Goal: Check status: Check status

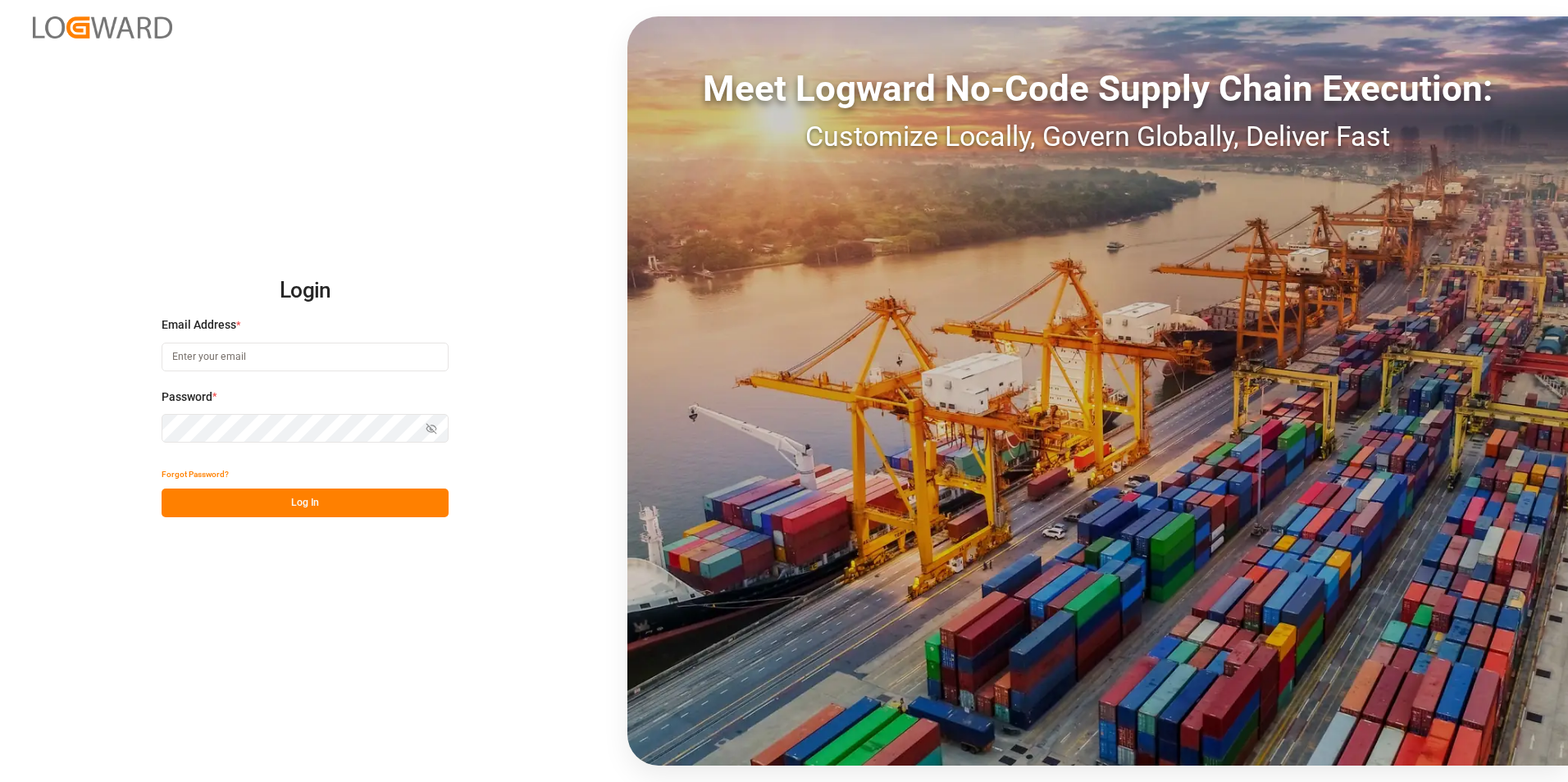
type input "[PERSON_NAME][EMAIL_ADDRESS][PERSON_NAME][DOMAIN_NAME]"
click at [365, 506] on button "Log In" at bounding box center [305, 502] width 287 height 28
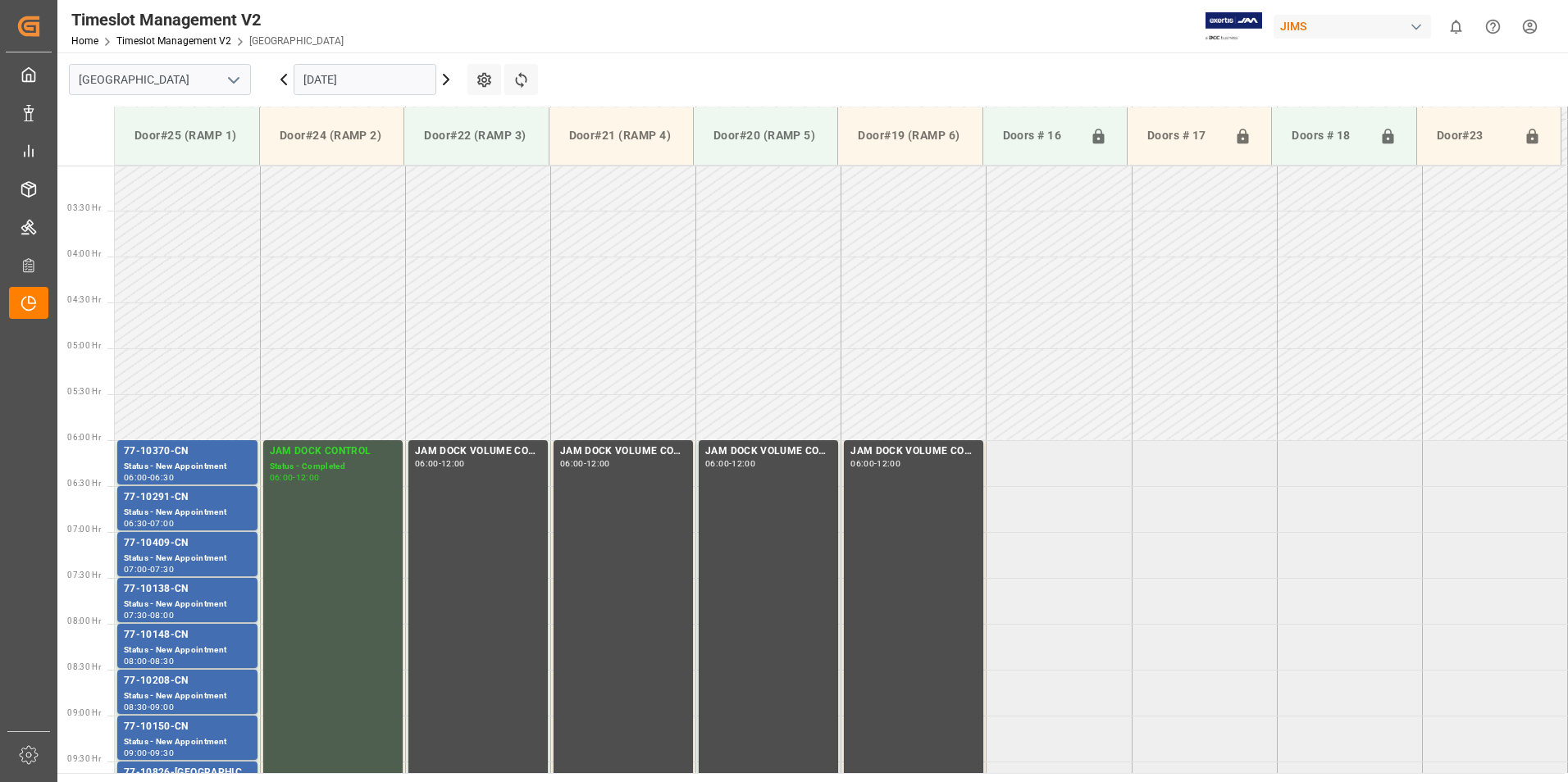
scroll to position [541, 0]
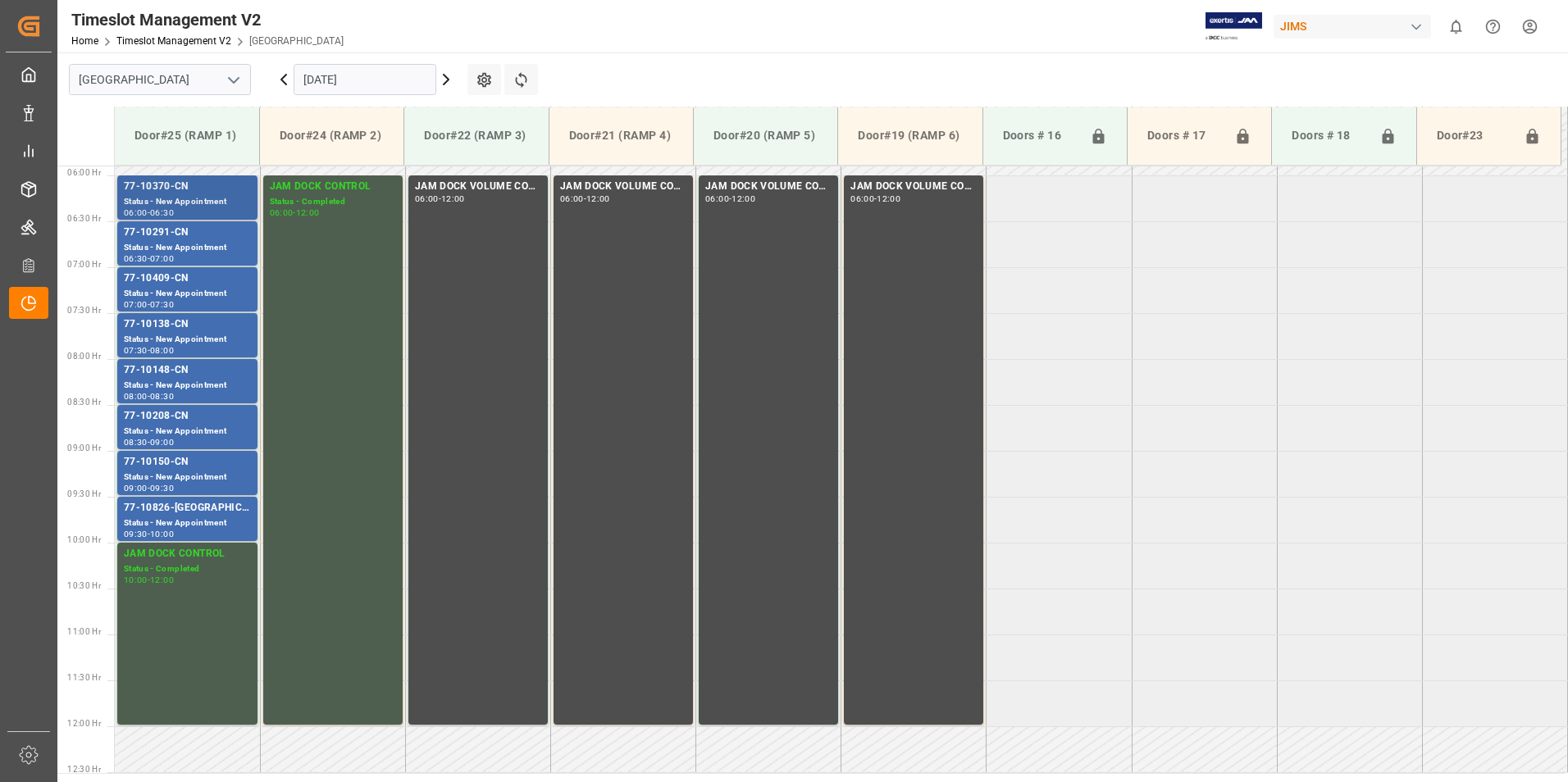
click at [182, 196] on div "Status - New Appointment" at bounding box center [187, 202] width 127 height 14
click at [174, 240] on div "77-10291-CN" at bounding box center [187, 232] width 127 height 17
click at [171, 290] on div "Status - New Appointment" at bounding box center [187, 293] width 127 height 14
click at [173, 334] on div "Status - New Appointment" at bounding box center [187, 339] width 127 height 14
click at [173, 373] on div "77-10148-CN" at bounding box center [187, 371] width 127 height 17
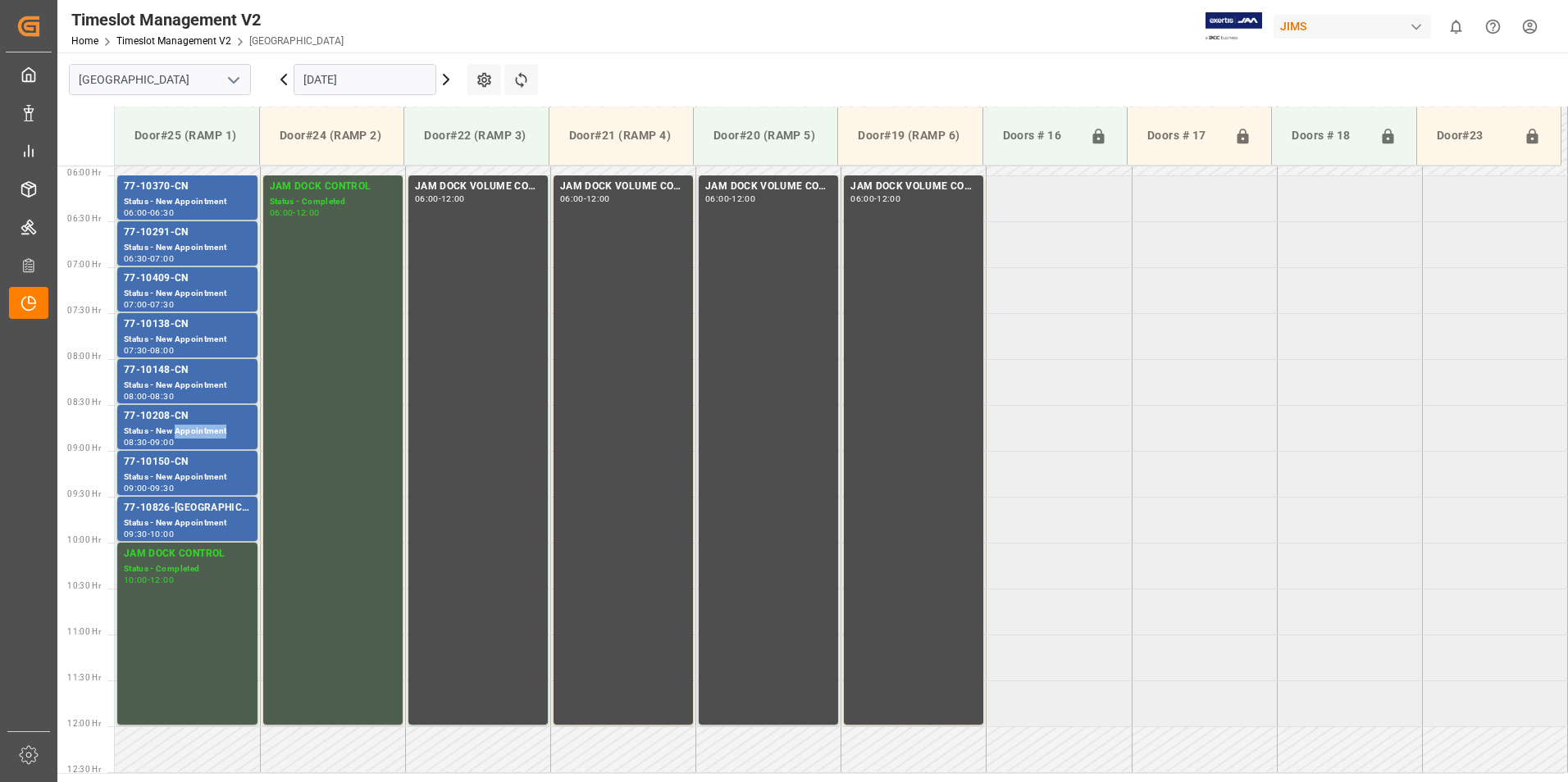
click at [178, 426] on div "Status - New Appointment" at bounding box center [187, 432] width 127 height 14
click at [178, 454] on div "77-10150-CN" at bounding box center [187, 462] width 127 height 17
click at [183, 507] on div "77-10826-[GEOGRAPHIC_DATA]" at bounding box center [187, 508] width 127 height 17
